Goal: Information Seeking & Learning: Learn about a topic

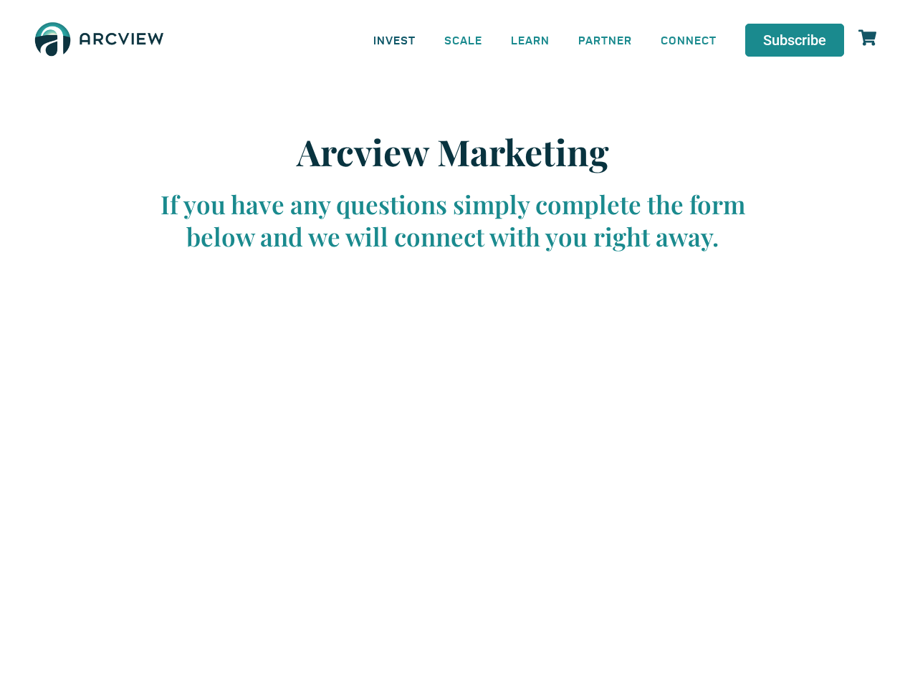
click at [394, 39] on link "INVEST" at bounding box center [394, 40] width 71 height 32
click at [464, 39] on link "SCALE" at bounding box center [463, 40] width 67 height 32
click at [531, 39] on link "LEARN" at bounding box center [530, 40] width 67 height 32
click at [689, 39] on link "CONNECT" at bounding box center [689, 40] width 85 height 32
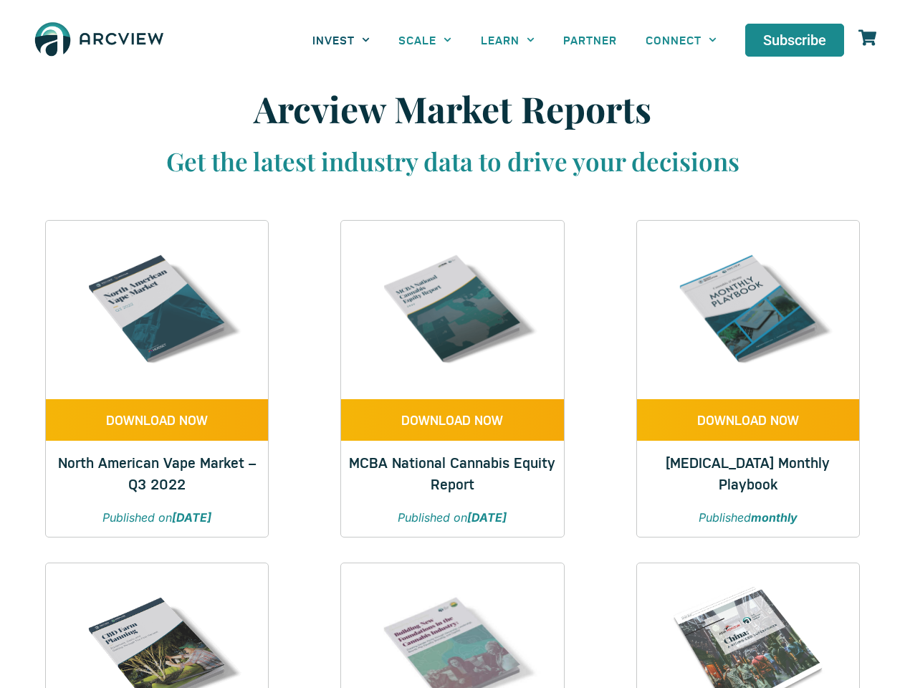
click at [341, 39] on link "INVEST" at bounding box center [341, 40] width 86 height 32
click at [425, 39] on link "SCALE" at bounding box center [425, 40] width 82 height 32
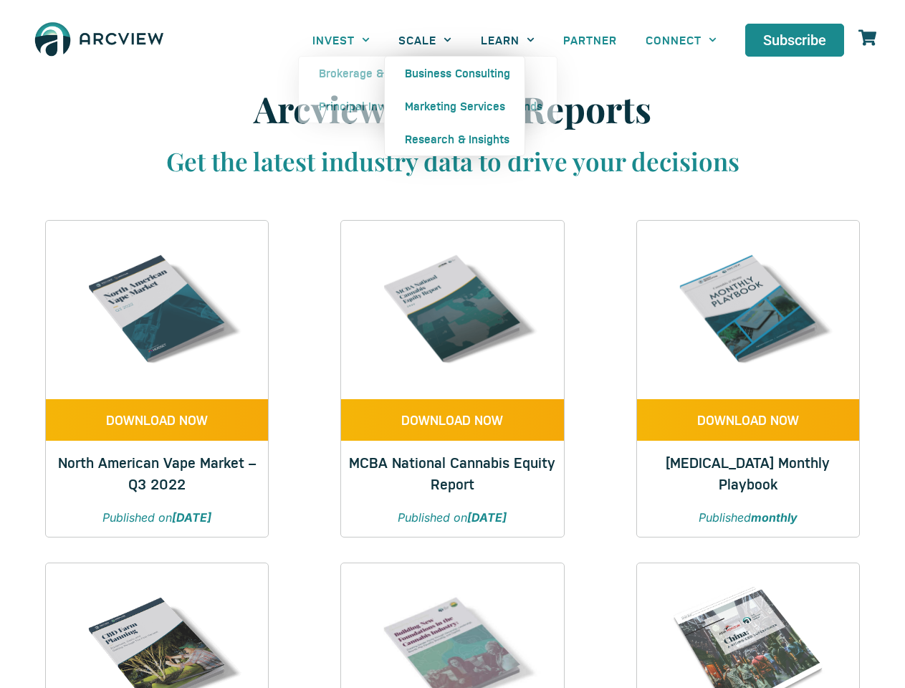
click at [508, 39] on link "LEARN" at bounding box center [508, 40] width 82 height 32
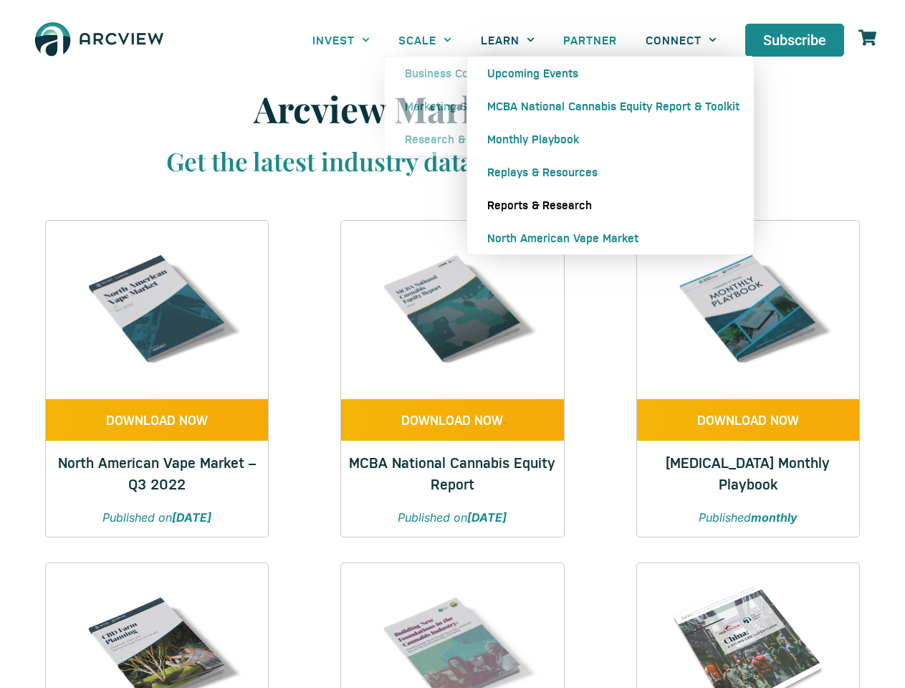
click at [681, 39] on link "CONNECT" at bounding box center [682, 40] width 100 height 32
